Goal: Transaction & Acquisition: Subscribe to service/newsletter

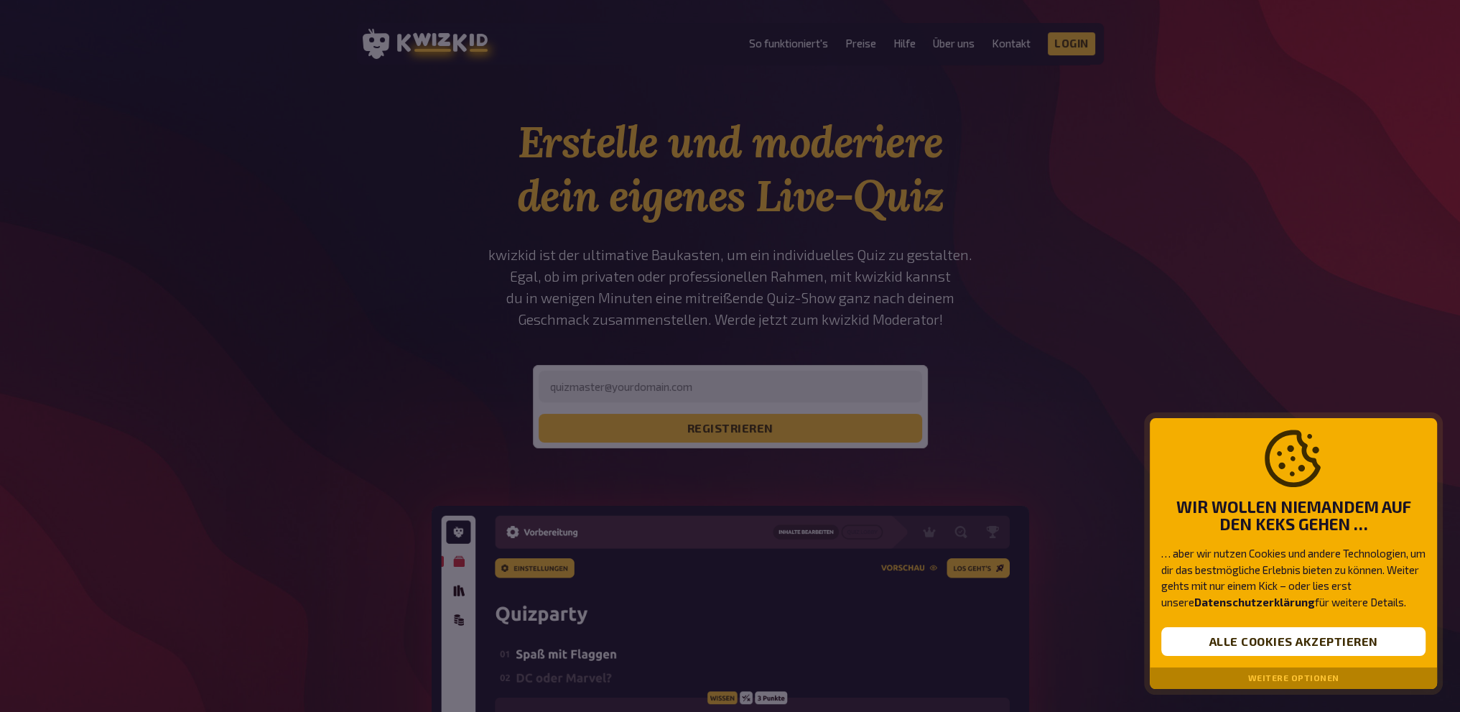
click at [1238, 680] on div "Weitere Optionen" at bounding box center [1293, 678] width 287 height 22
click at [1282, 676] on button "Weitere Optionen" at bounding box center [1293, 678] width 91 height 10
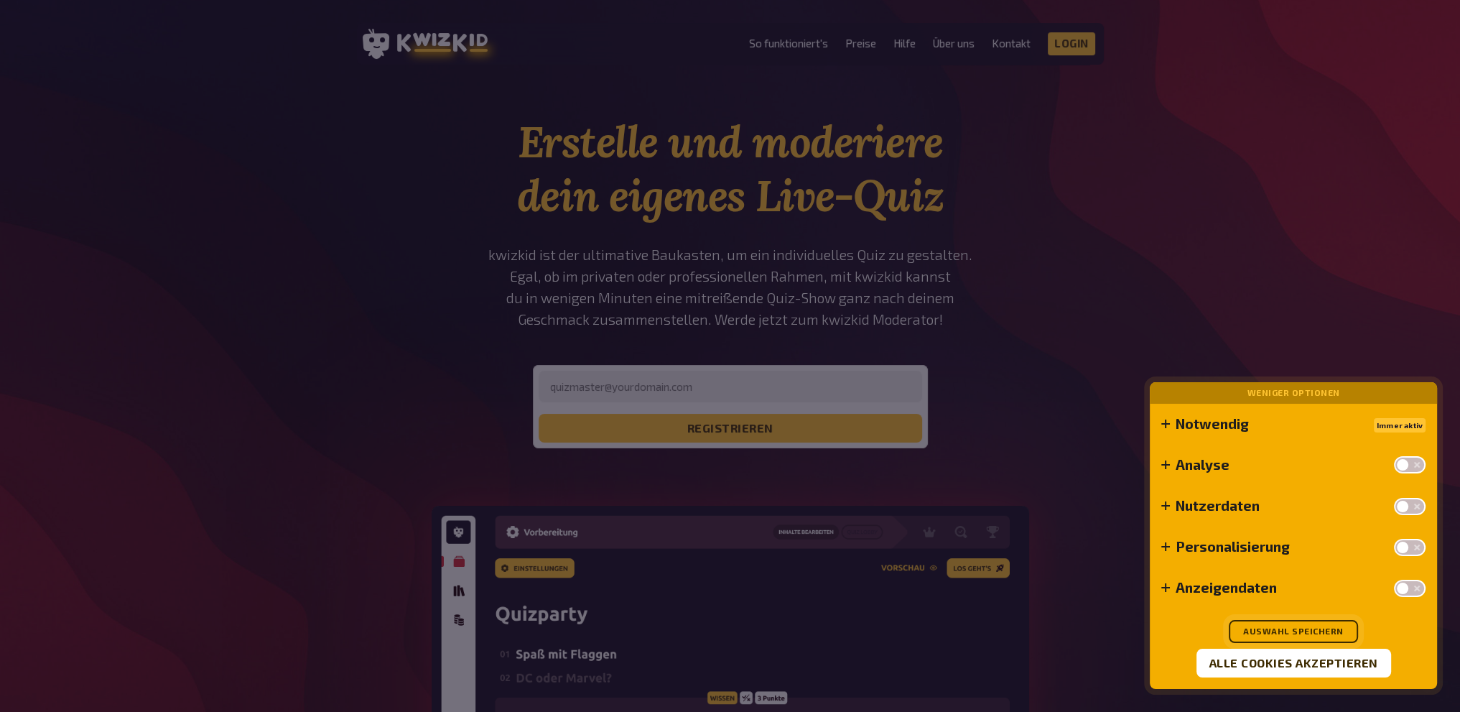
click at [1321, 623] on button "Auswahl speichern" at bounding box center [1293, 631] width 129 height 23
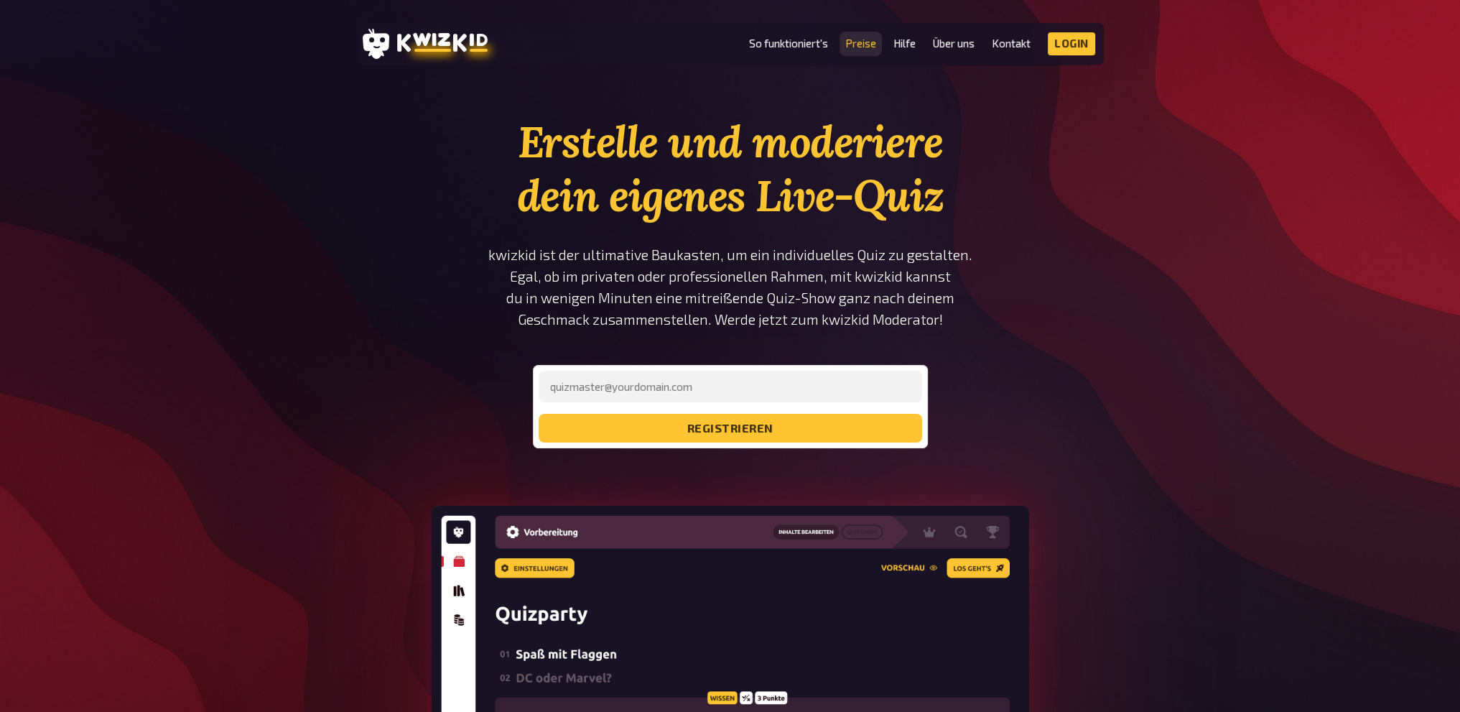
click at [859, 45] on link "Preise" at bounding box center [860, 43] width 31 height 12
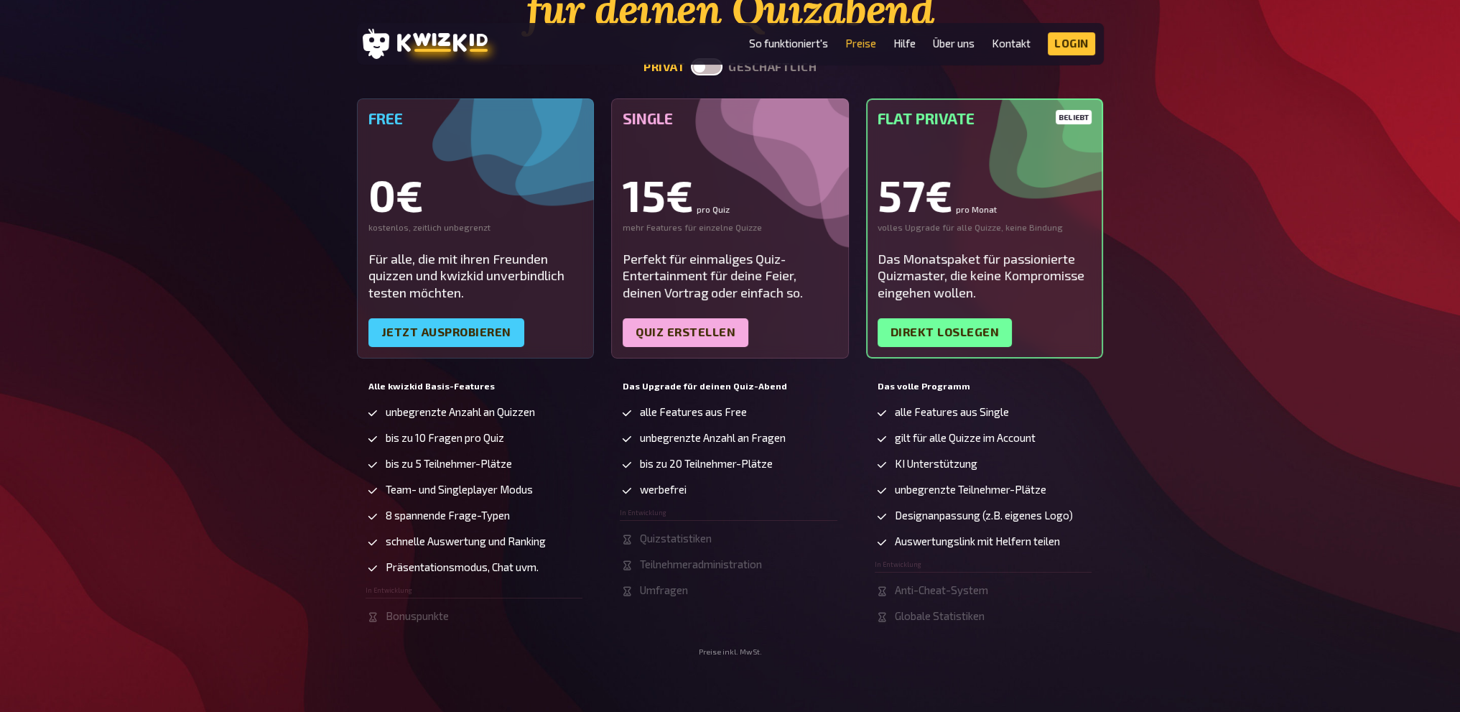
scroll to position [144, 0]
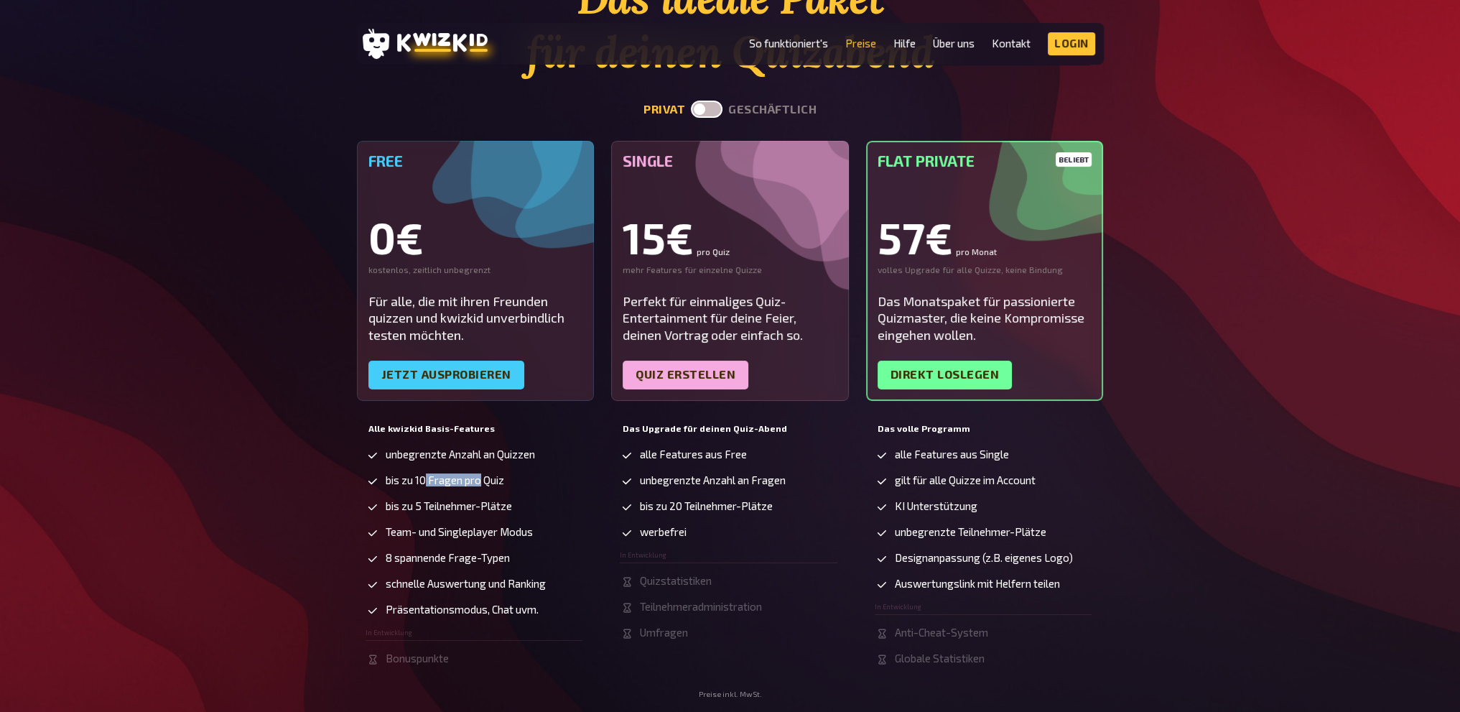
drag, startPoint x: 465, startPoint y: 482, endPoint x: 479, endPoint y: 482, distance: 14.4
click at [479, 482] on span "bis zu 10 Fragen pro Quiz" at bounding box center [445, 480] width 118 height 12
click at [461, 502] on span "bis zu 5 Teilnehmer-Plätze" at bounding box center [449, 506] width 126 height 12
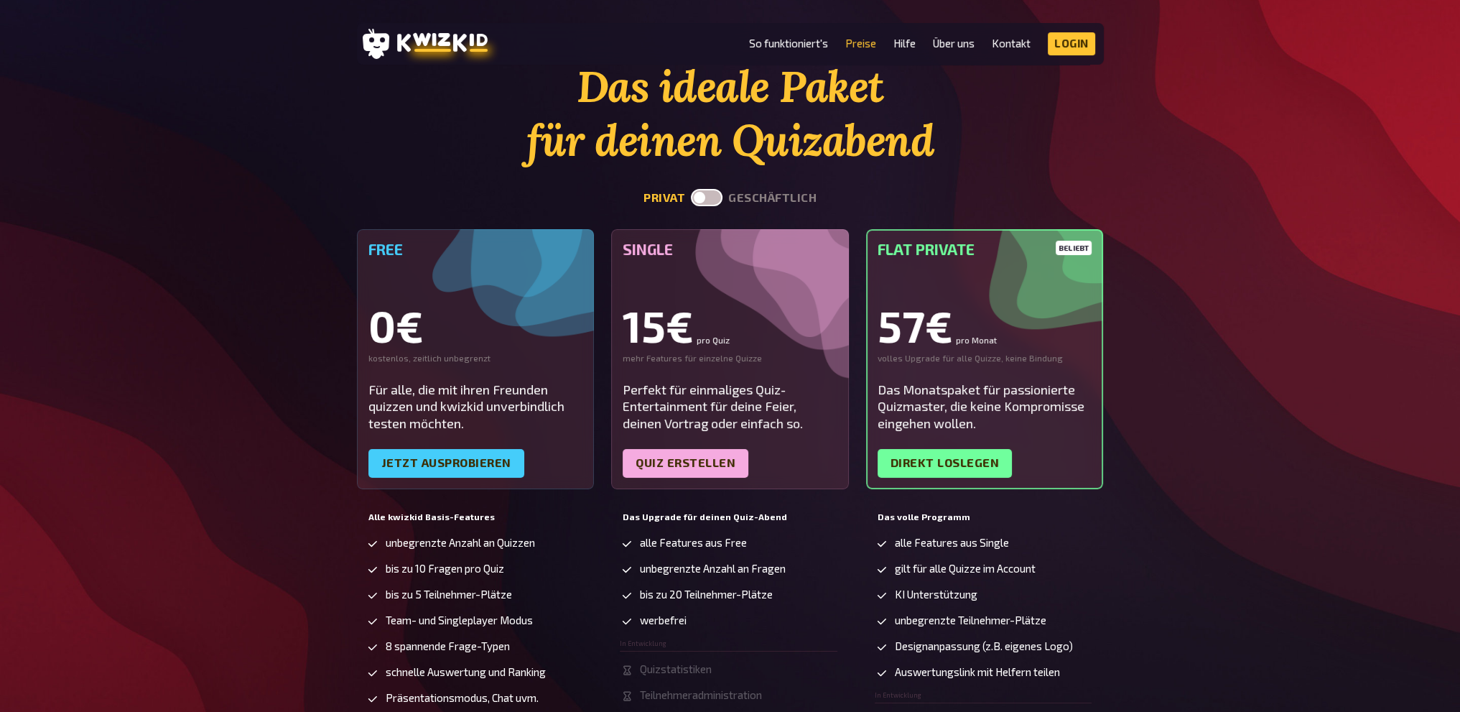
scroll to position [0, 0]
